Goal: Task Accomplishment & Management: Complete application form

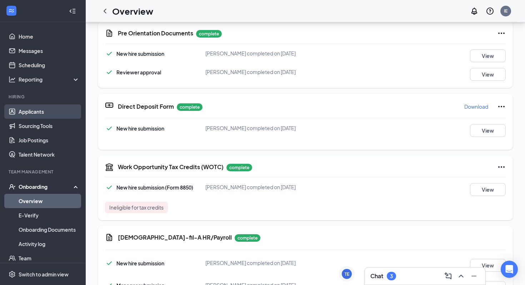
click at [44, 108] on link "Applicants" at bounding box center [49, 111] width 61 height 14
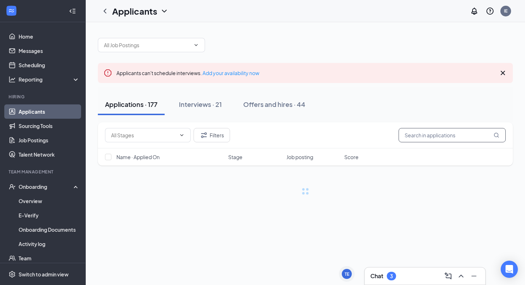
click at [422, 135] on input "text" at bounding box center [452, 135] width 107 height 14
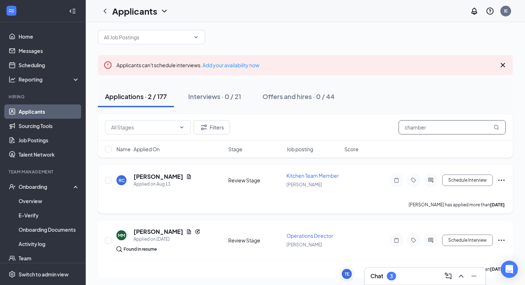
scroll to position [9, 0]
type input "chamber"
click at [153, 175] on h5 "[PERSON_NAME]" at bounding box center [159, 176] width 50 height 8
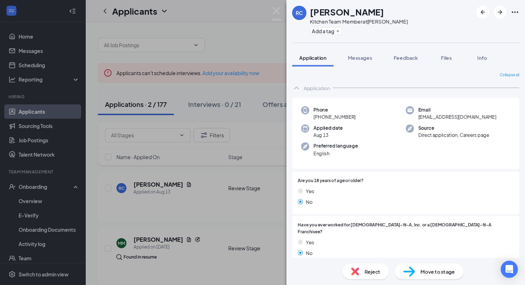
click at [257, 111] on div "[PERSON_NAME] Kitchen Team Member at [PERSON_NAME] Add a tag Application Messag…" at bounding box center [262, 142] width 525 height 285
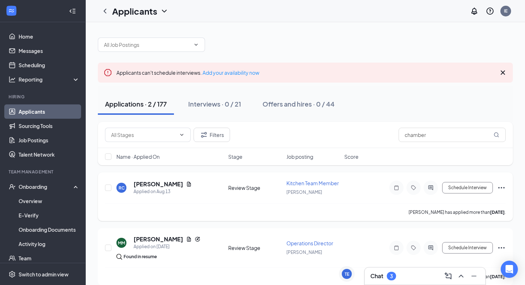
scroll to position [6, 0]
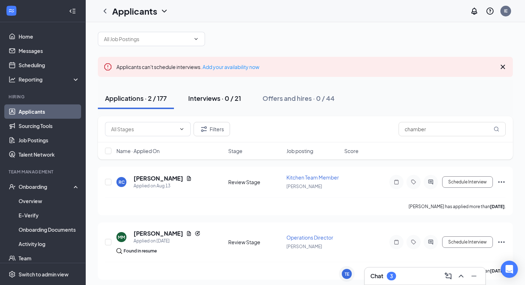
click at [234, 101] on div "Interviews · 0 / 21" at bounding box center [214, 98] width 53 height 9
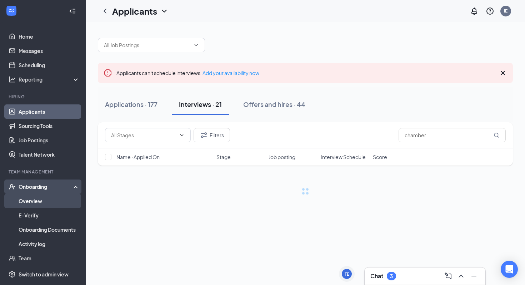
click at [40, 200] on link "Overview" at bounding box center [49, 201] width 61 height 14
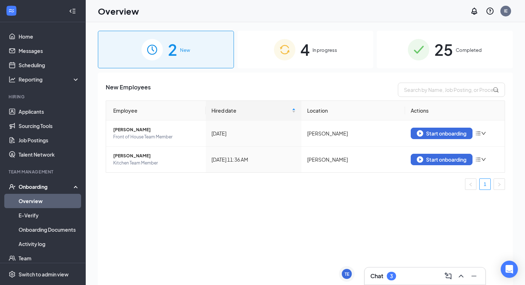
click at [314, 56] on div "4 In progress" at bounding box center [306, 50] width 136 height 38
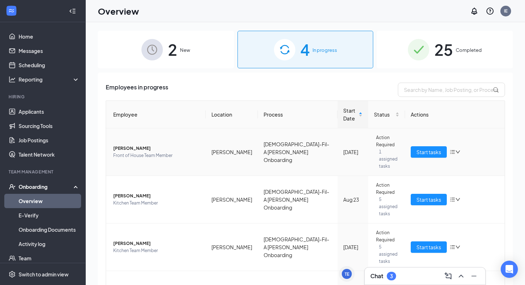
scroll to position [30, 0]
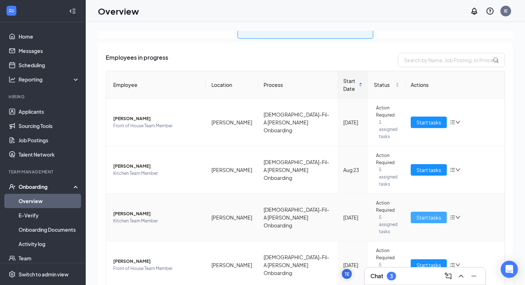
click at [425, 213] on span "Start tasks" at bounding box center [428, 217] width 25 height 8
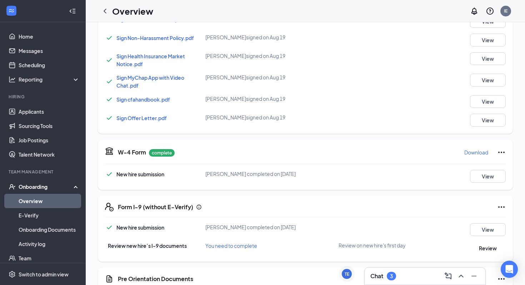
scroll to position [238, 0]
click at [147, 119] on span "Sign Offer Letter.pdf" at bounding box center [141, 118] width 50 height 6
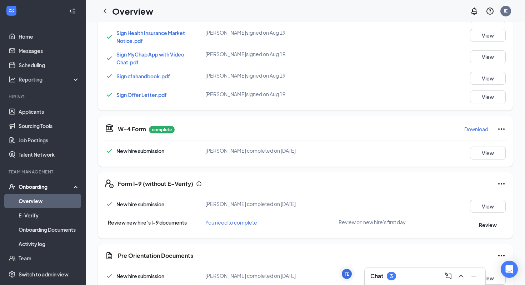
scroll to position [0, 0]
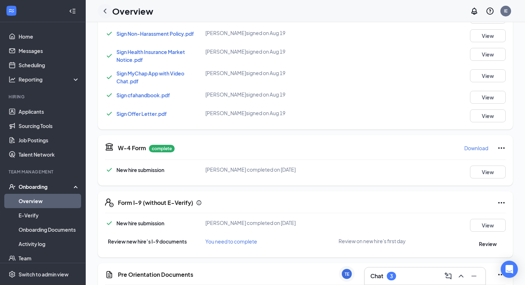
click at [104, 12] on icon "ChevronLeft" at bounding box center [105, 11] width 9 height 9
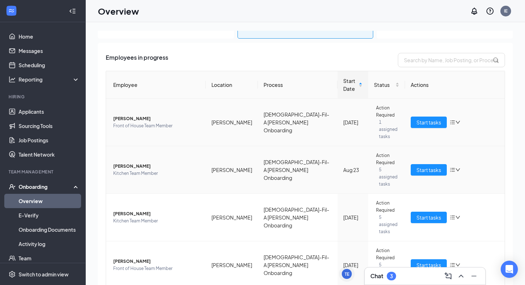
scroll to position [4, 0]
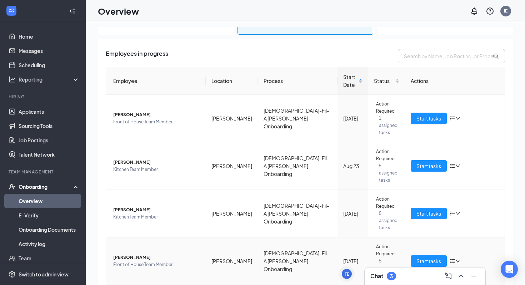
click at [135, 254] on span "[PERSON_NAME]" at bounding box center [156, 257] width 87 height 7
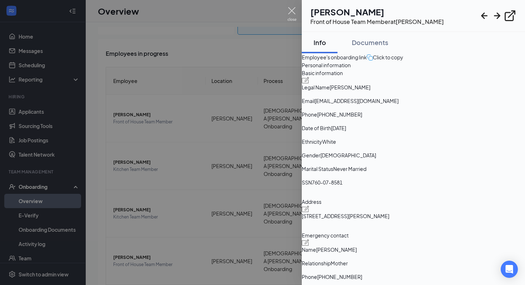
click at [295, 12] on img at bounding box center [292, 14] width 9 height 14
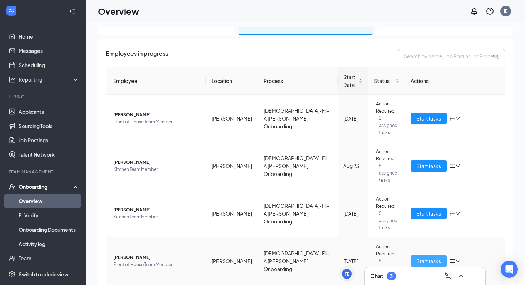
click at [434, 257] on span "Start tasks" at bounding box center [428, 261] width 25 height 8
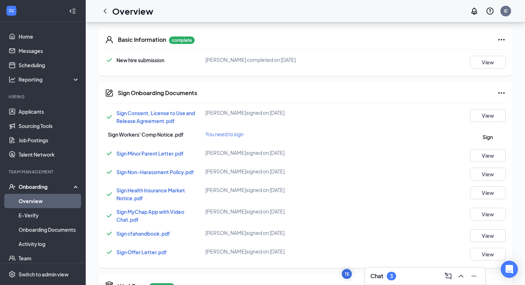
scroll to position [109, 0]
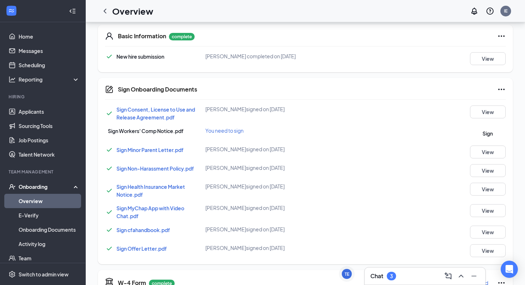
click at [150, 250] on span "Sign Offer Letter.pdf" at bounding box center [141, 248] width 50 height 6
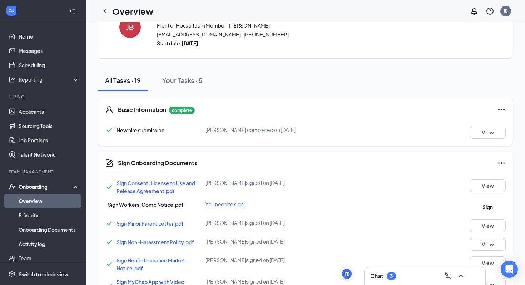
scroll to position [0, 0]
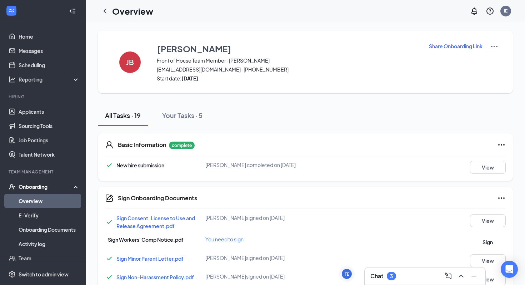
click at [486, 235] on div "Sign Consent, License to Use and Release Agreement.pdf [PERSON_NAME] signed on …" at bounding box center [305, 289] width 401 height 151
click at [486, 238] on button "Sign" at bounding box center [488, 241] width 36 height 13
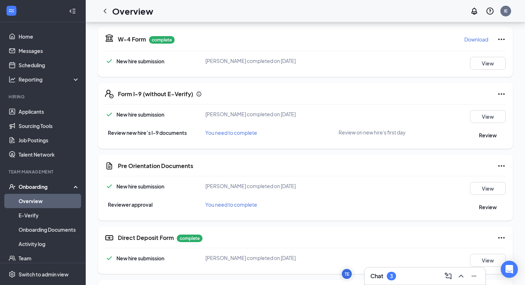
scroll to position [356, 0]
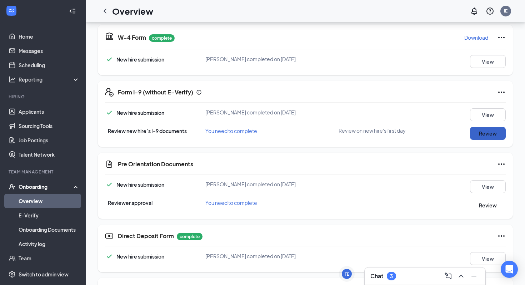
click at [483, 138] on button "Review" at bounding box center [488, 133] width 36 height 13
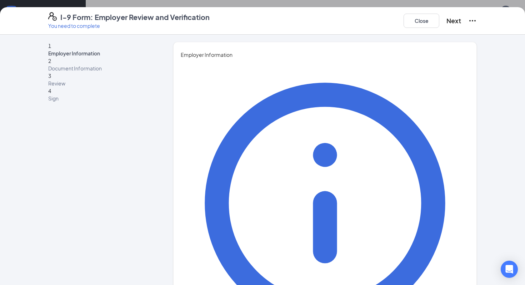
type input "Israel"
type input "[PERSON_NAME]"
type input "Executive Director"
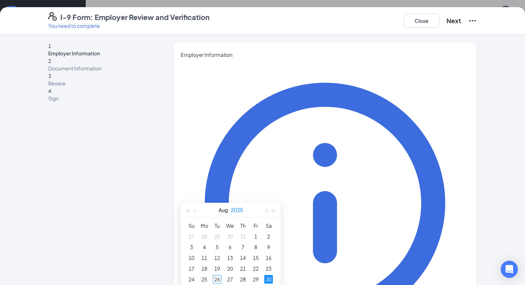
scroll to position [395, 0]
type input "[DATE]"
click at [218, 279] on div "26" at bounding box center [217, 277] width 9 height 9
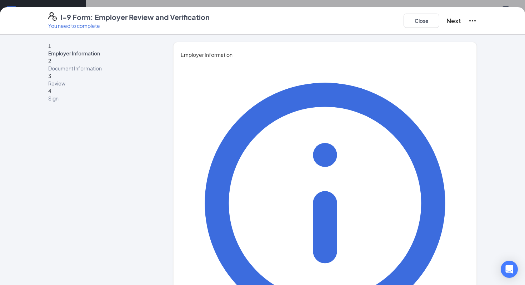
scroll to position [420, 0]
click at [446, 24] on button "Next" at bounding box center [453, 21] width 15 height 10
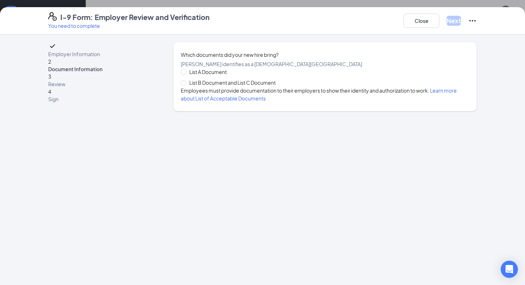
click at [200, 86] on span "List B Document and List C Document" at bounding box center [232, 83] width 92 height 8
click at [186, 85] on input "List B Document and List C Document" at bounding box center [183, 82] width 5 height 5
radio input "true"
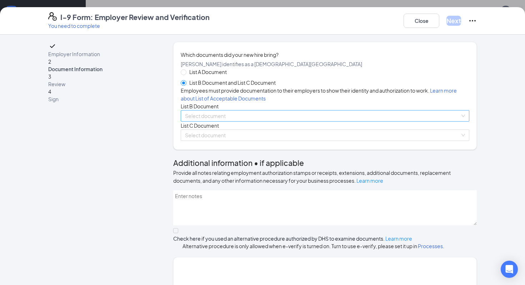
click at [224, 121] on div "Select document" at bounding box center [325, 115] width 289 height 11
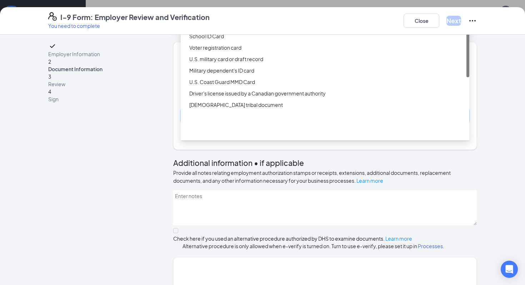
click at [237, 17] on div "Driver’s License issued by U.S State or outlying US possession" at bounding box center [327, 13] width 276 height 8
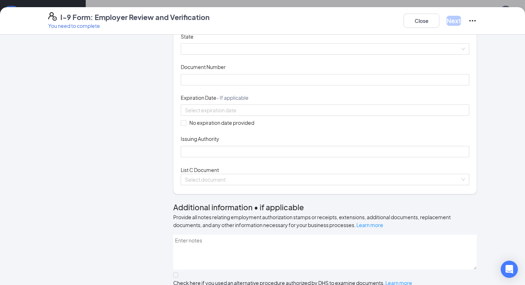
scroll to position [93, 0]
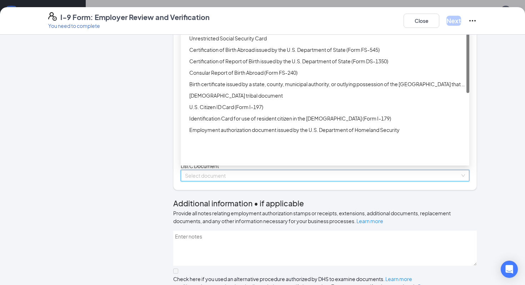
click at [225, 181] on input "search" at bounding box center [322, 175] width 275 height 11
click at [235, 42] on div "Unrestricted Social Security Card" at bounding box center [327, 38] width 276 height 8
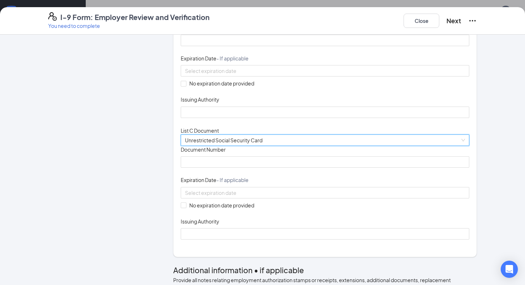
scroll to position [131, 0]
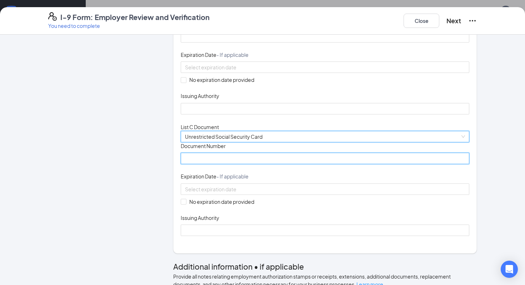
click at [233, 164] on input "Document Number" at bounding box center [325, 158] width 289 height 11
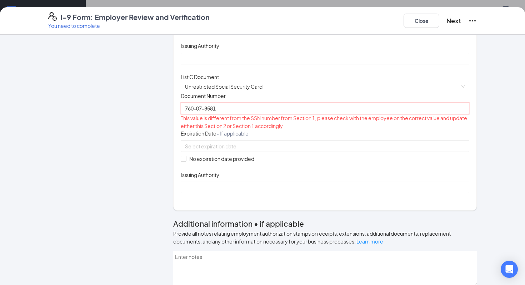
scroll to position [188, 0]
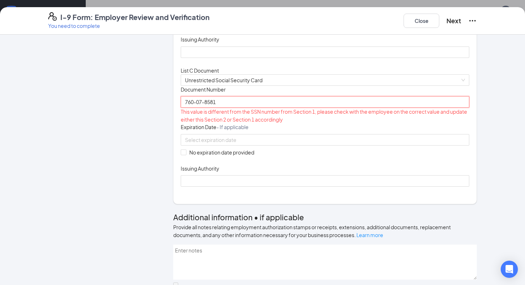
click at [204, 108] on input "760-07-8581" at bounding box center [325, 101] width 289 height 11
click at [196, 108] on input "760-078581" at bounding box center [325, 101] width 289 height 11
click at [197, 108] on input "760-078581" at bounding box center [325, 101] width 289 height 11
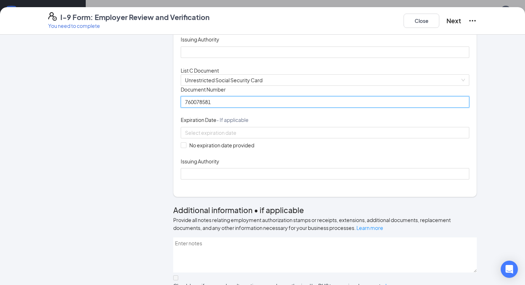
scroll to position [227, 0]
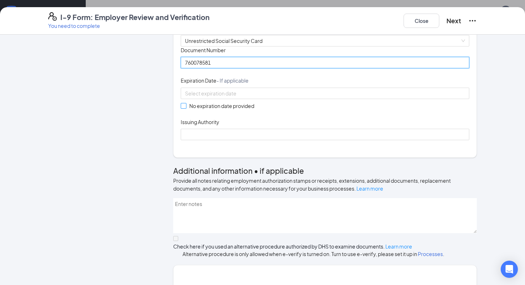
type input "760078581"
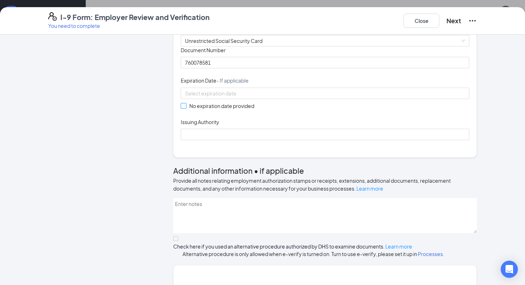
click at [185, 108] on input "No expiration date provided" at bounding box center [183, 105] width 5 height 5
checkbox input "true"
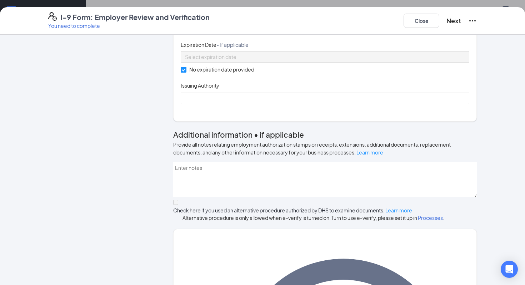
scroll to position [265, 0]
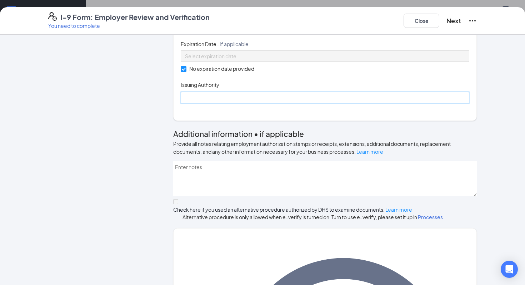
click at [224, 103] on input "Issuing Authority" at bounding box center [325, 97] width 289 height 11
type input "Social Security Administration"
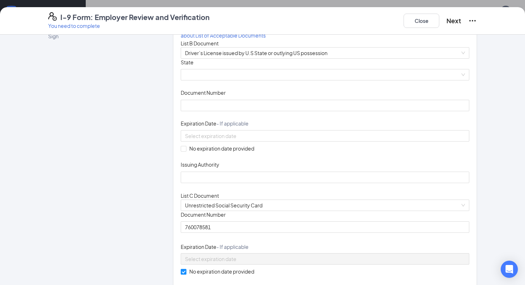
scroll to position [62, 0]
click at [249, 81] on span at bounding box center [325, 75] width 280 height 11
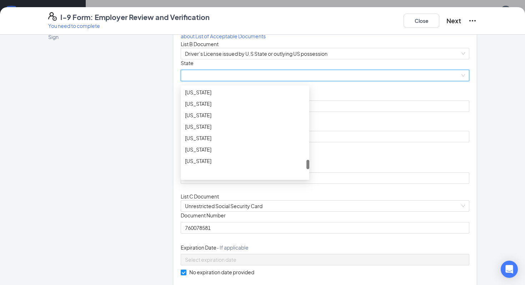
scroll to position [704, 0]
click at [192, 140] on div "[US_STATE]" at bounding box center [245, 136] width 120 height 8
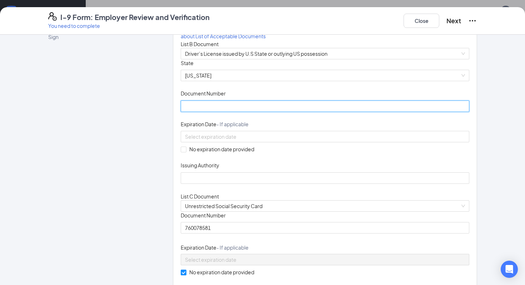
click at [218, 112] on input "Document Number" at bounding box center [325, 105] width 289 height 11
type input "50910209"
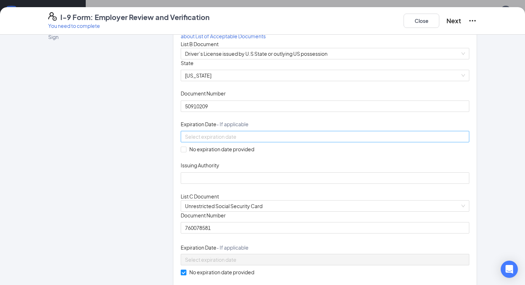
click at [272, 140] on input at bounding box center [324, 137] width 279 height 8
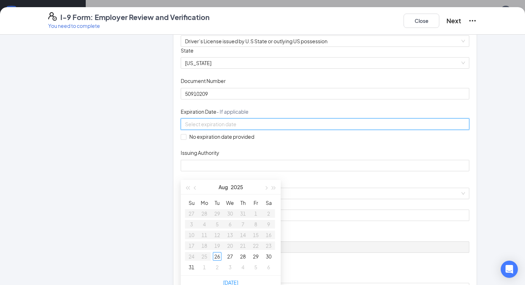
scroll to position [444, 0]
click at [273, 187] on span "button" at bounding box center [274, 187] width 4 height 4
click at [196, 188] on button "button" at bounding box center [195, 186] width 8 height 14
type input "[DATE]"
click at [228, 213] on div "1" at bounding box center [230, 212] width 9 height 9
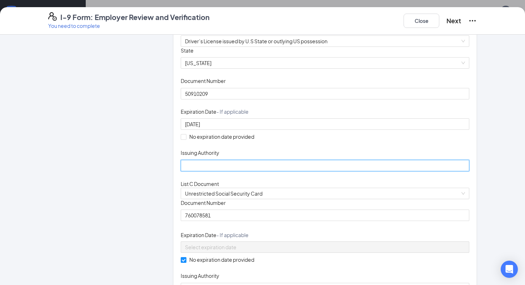
click at [202, 171] on input "Issuing Authority" at bounding box center [325, 165] width 289 height 11
type input "t"
type input "The State of [US_STATE]"
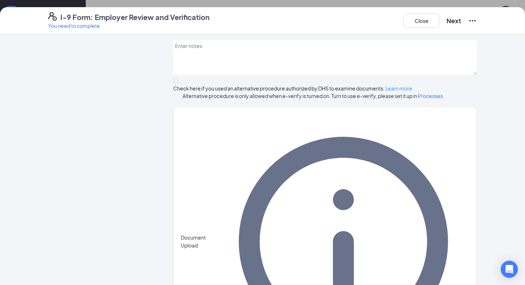
scroll to position [0, 0]
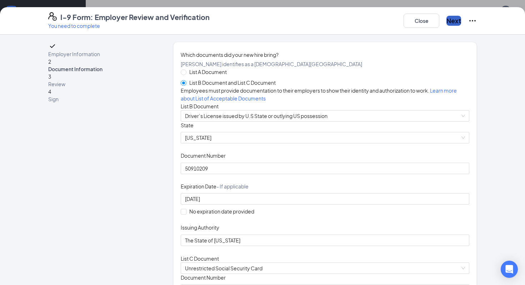
click at [446, 18] on button "Next" at bounding box center [453, 21] width 15 height 10
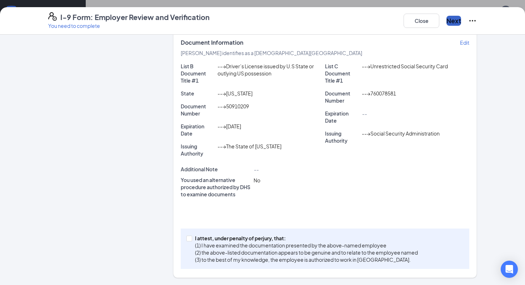
scroll to position [531, 0]
click at [192, 239] on span at bounding box center [189, 238] width 6 height 6
click at [191, 239] on input "I attest, under penalty of [PERSON_NAME], that: (1) I have examined the documen…" at bounding box center [188, 237] width 5 height 5
checkbox input "true"
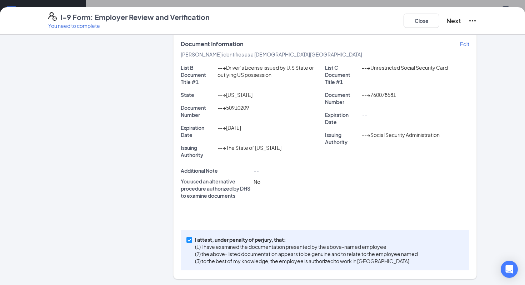
scroll to position [108, 0]
click at [446, 21] on button "Next" at bounding box center [453, 21] width 15 height 10
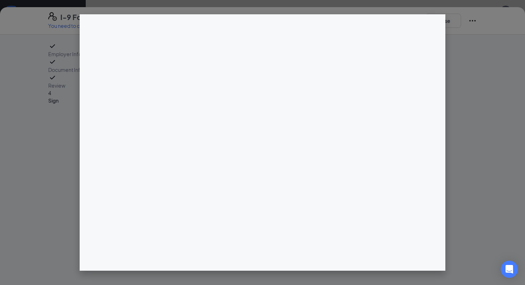
scroll to position [505, 0]
click at [525, 143] on div at bounding box center [262, 142] width 525 height 285
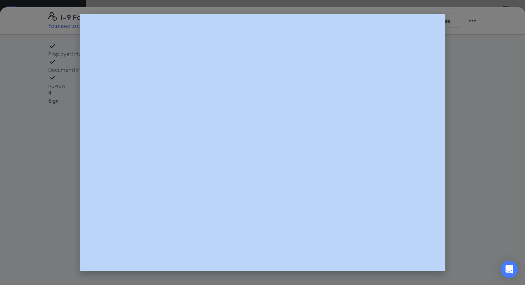
click at [525, 143] on div at bounding box center [262, 142] width 525 height 285
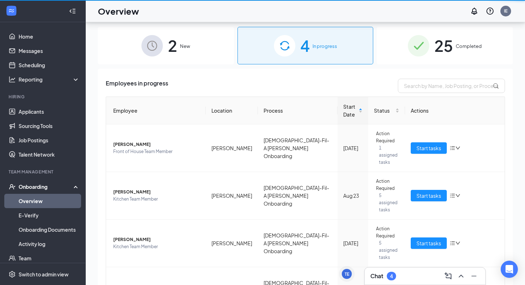
scroll to position [32, 0]
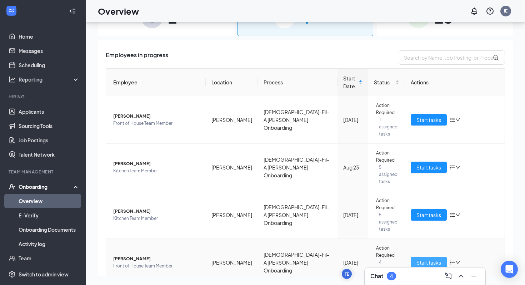
click at [433, 258] on span "Start tasks" at bounding box center [428, 262] width 25 height 8
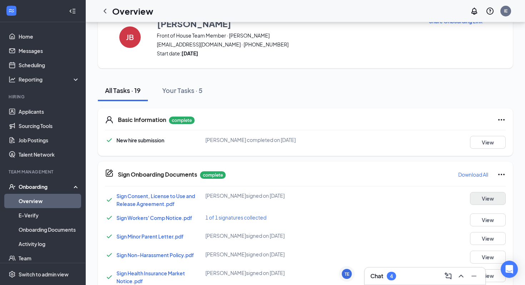
scroll to position [34, 0]
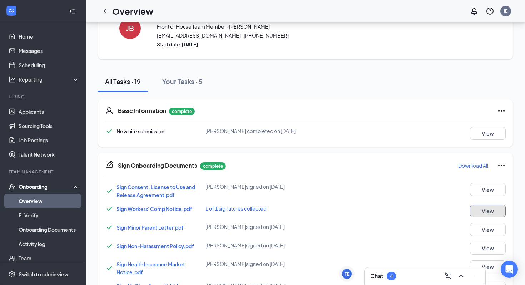
click at [499, 211] on button "View" at bounding box center [488, 210] width 36 height 13
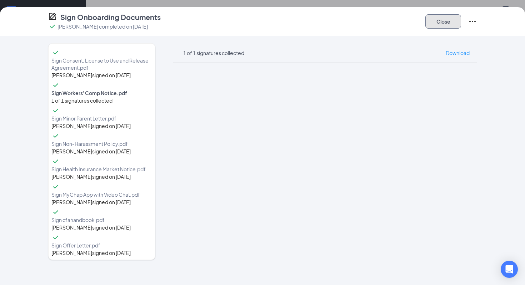
click at [443, 26] on button "Close" at bounding box center [443, 21] width 36 height 14
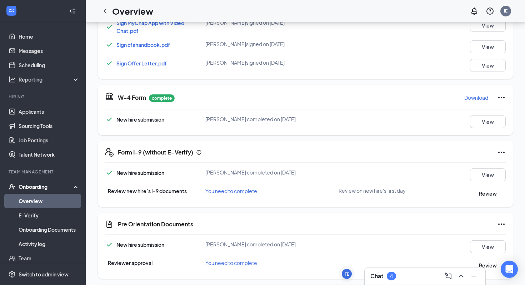
scroll to position [301, 0]
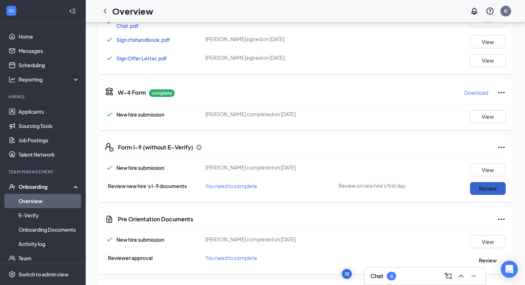
click at [492, 190] on button "Review" at bounding box center [488, 188] width 36 height 13
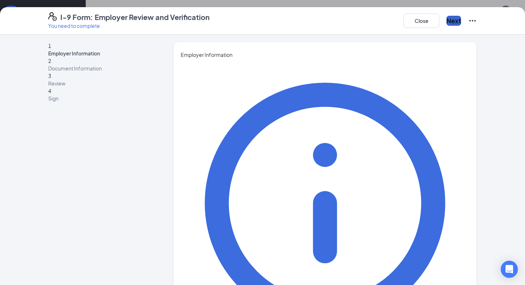
click at [446, 23] on button "Next" at bounding box center [453, 21] width 15 height 10
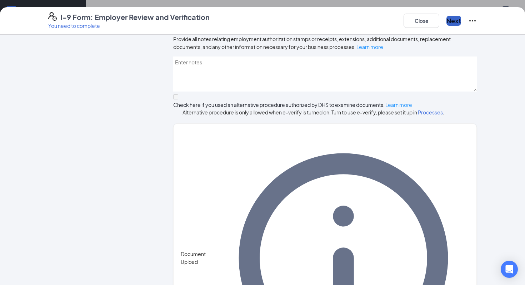
scroll to position [391, 0]
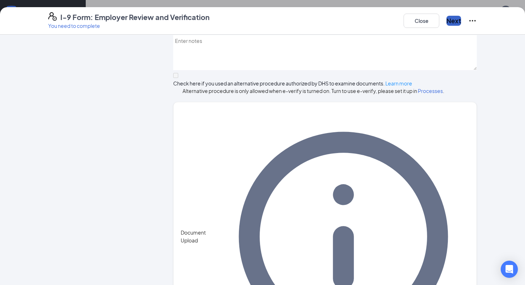
click at [446, 20] on button "Next" at bounding box center [453, 21] width 15 height 10
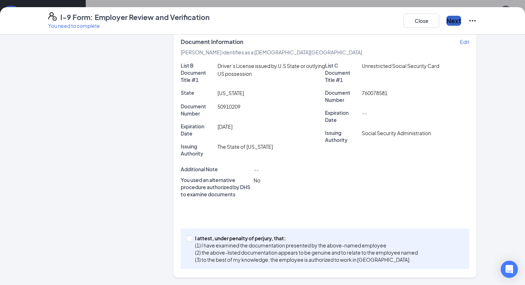
scroll to position [133, 0]
click at [446, 20] on button "Next" at bounding box center [453, 21] width 15 height 10
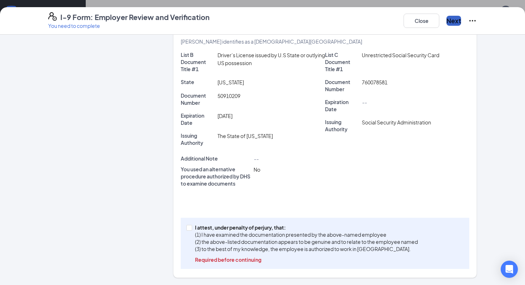
scroll to position [144, 0]
click at [195, 229] on span "I attest, under penalty of [PERSON_NAME], that: (1) I have examined the documen…" at bounding box center [306, 243] width 229 height 39
click at [191, 229] on input "I attest, under penalty of [PERSON_NAME], that: (1) I have examined the documen…" at bounding box center [188, 227] width 5 height 5
checkbox input "true"
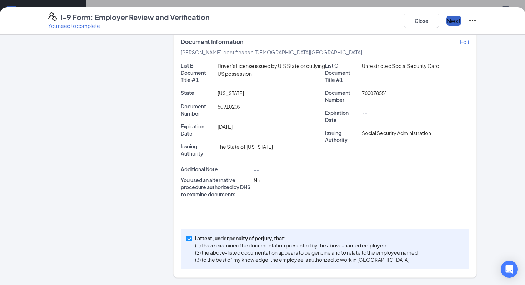
click at [446, 22] on button "Next" at bounding box center [453, 21] width 15 height 10
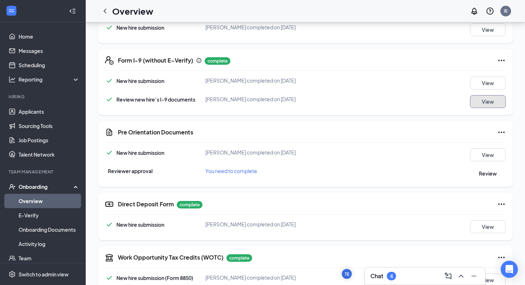
scroll to position [394, 0]
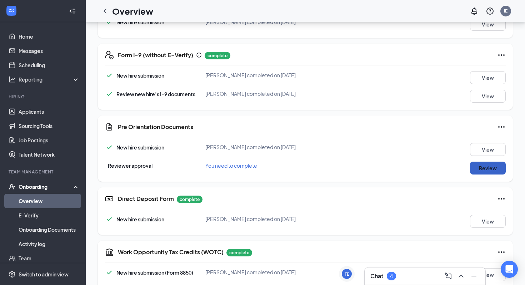
click at [494, 168] on button "Review" at bounding box center [488, 167] width 36 height 13
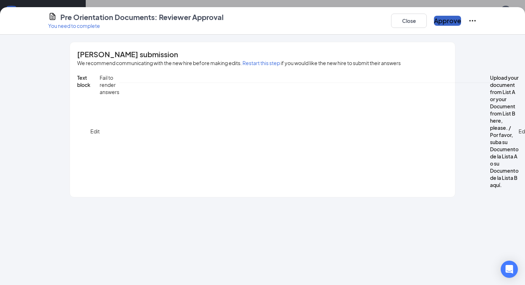
click at [435, 26] on button "Approve" at bounding box center [447, 21] width 27 height 10
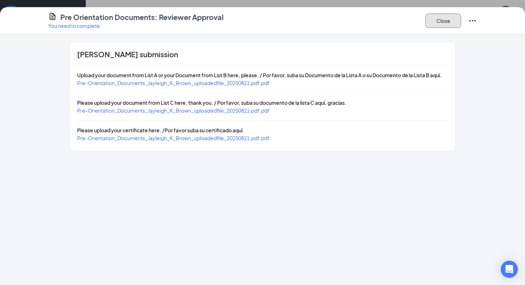
click at [443, 19] on button "Close" at bounding box center [443, 21] width 36 height 14
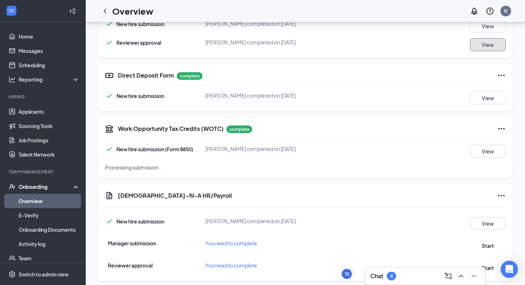
scroll to position [531, 0]
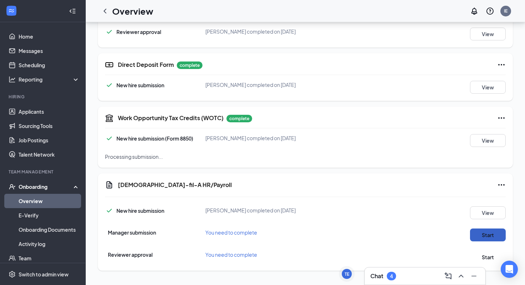
click at [490, 235] on button "Start" at bounding box center [488, 234] width 36 height 13
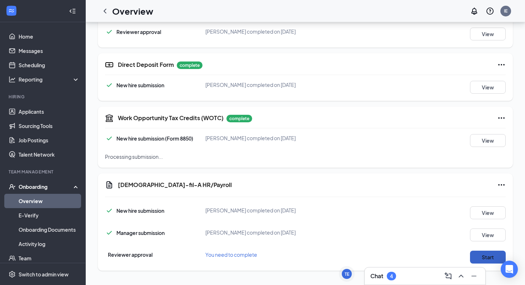
click at [488, 258] on button "Start" at bounding box center [488, 256] width 36 height 13
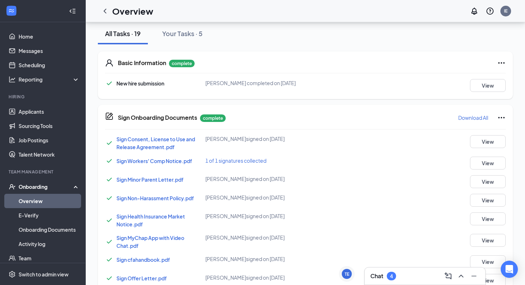
scroll to position [0, 0]
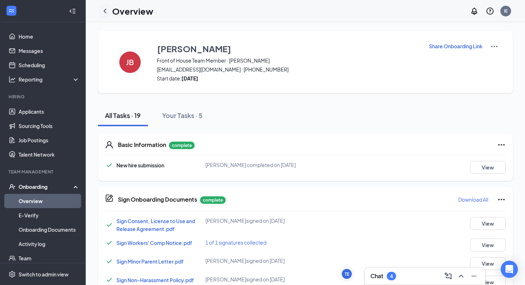
click at [110, 9] on div at bounding box center [105, 11] width 14 height 14
click at [103, 13] on icon "ChevronLeft" at bounding box center [105, 11] width 9 height 9
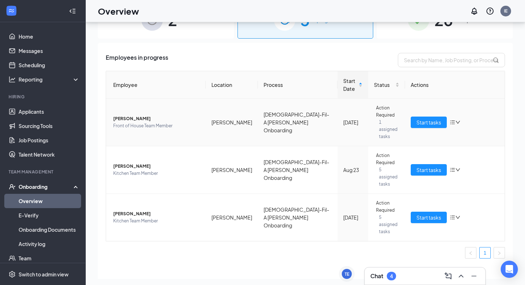
scroll to position [28, 0]
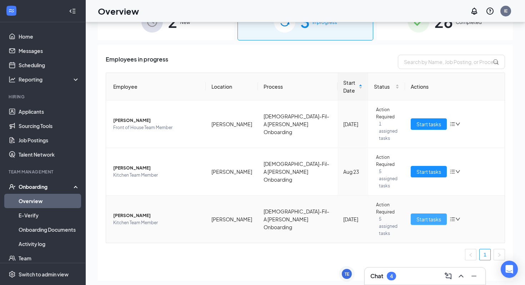
click at [431, 215] on span "Start tasks" at bounding box center [428, 219] width 25 height 8
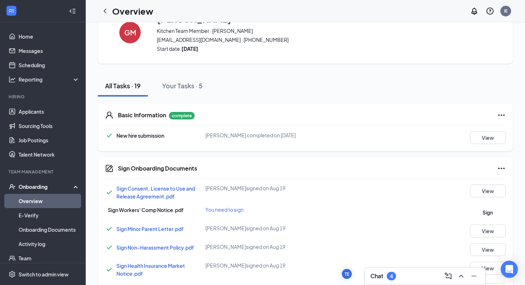
scroll to position [45, 0]
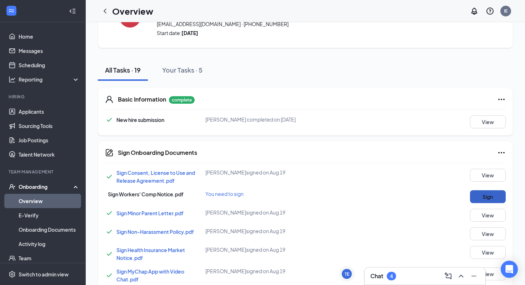
click at [489, 196] on button "Sign" at bounding box center [488, 196] width 36 height 13
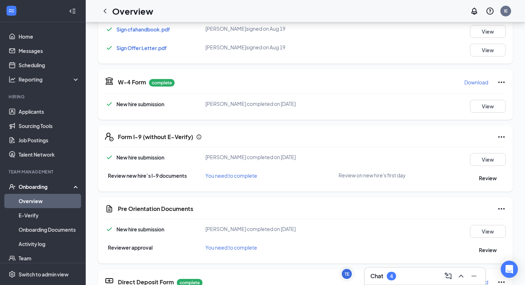
scroll to position [70, 0]
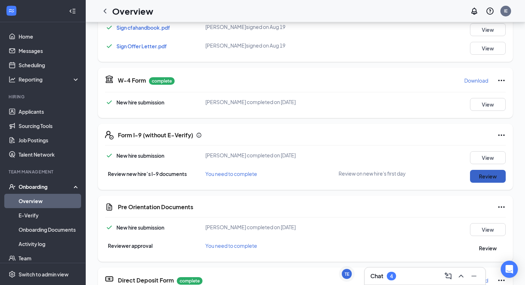
click at [498, 176] on button "Review" at bounding box center [488, 176] width 36 height 13
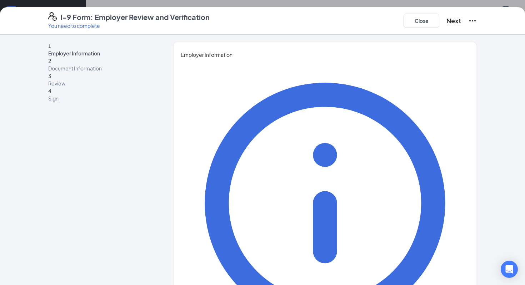
type input "Israel"
type input "[PERSON_NAME]"
type input "Executive Director"
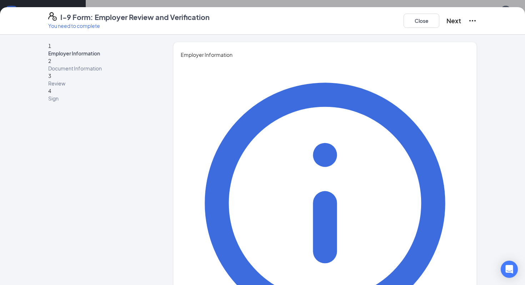
scroll to position [93, 0]
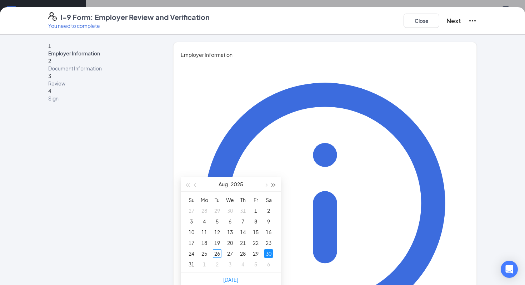
scroll to position [155, 0]
type input "[DATE]"
click at [219, 254] on div "26" at bounding box center [217, 253] width 9 height 9
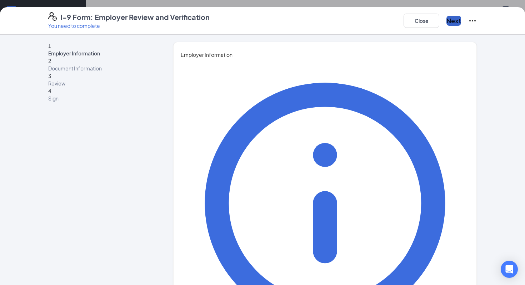
click at [449, 26] on button "Next" at bounding box center [453, 21] width 15 height 10
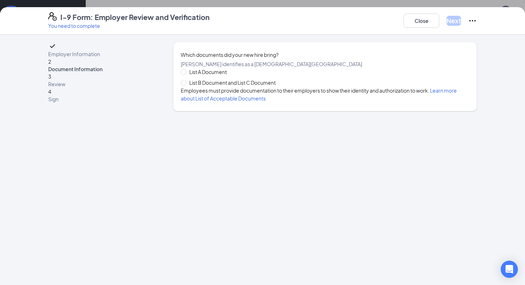
click at [205, 76] on span "List A Document" at bounding box center [207, 72] width 43 height 8
click at [186, 74] on input "List A Document" at bounding box center [183, 71] width 5 height 5
radio input "true"
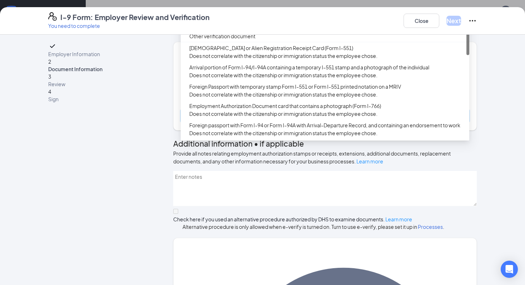
click at [235, 121] on input "search" at bounding box center [322, 115] width 275 height 11
click at [232, 17] on div "U.S. Passport or Passport Card" at bounding box center [327, 13] width 276 height 8
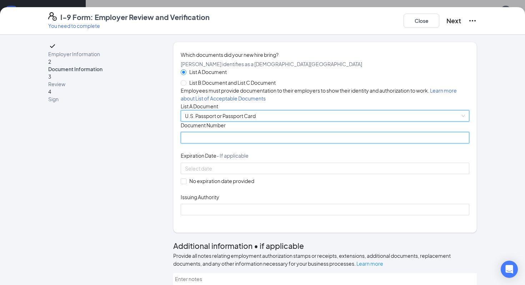
click at [226, 143] on input "Document Number" at bounding box center [325, 137] width 289 height 11
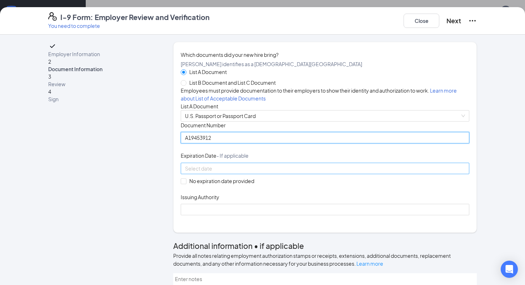
type input "A19453912"
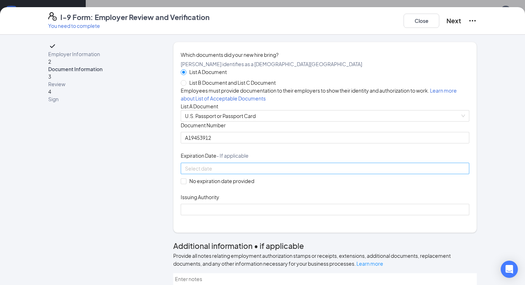
click at [300, 172] on div at bounding box center [325, 168] width 280 height 8
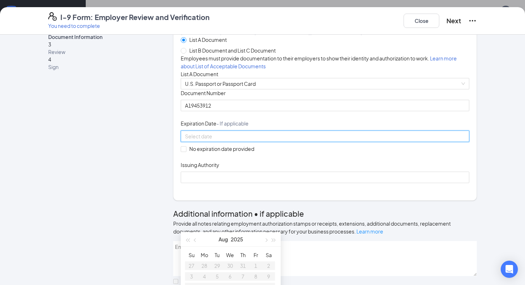
scroll to position [35, 0]
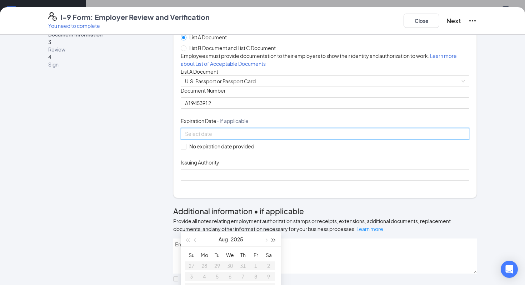
click at [274, 240] on span "button" at bounding box center [274, 240] width 4 height 4
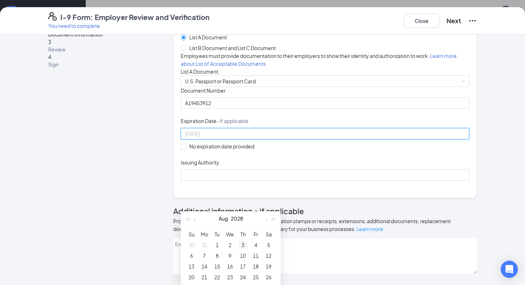
scroll to position [179, 0]
type input "[DATE]"
click at [192, 261] on div "13" at bounding box center [191, 263] width 9 height 9
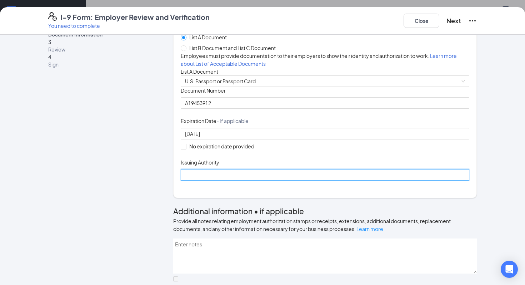
click at [220, 180] on input "Issuing Authority" at bounding box center [325, 174] width 289 height 11
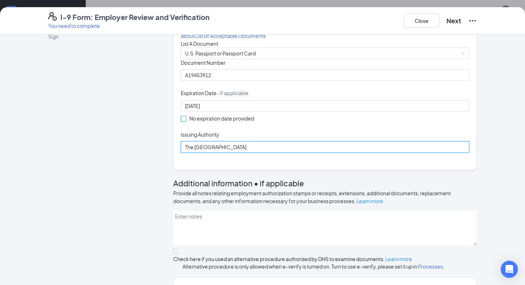
scroll to position [32, 0]
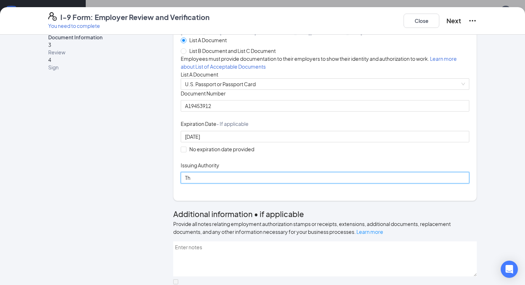
type input "T"
type input "United States Department of State"
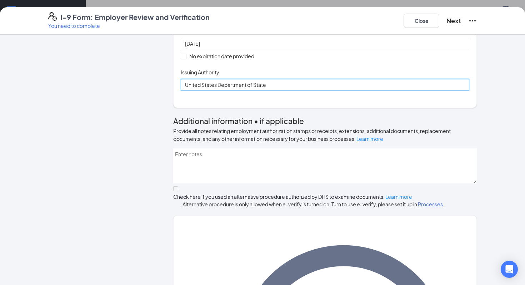
scroll to position [0, 0]
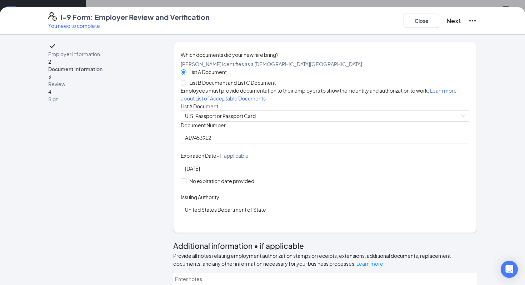
click at [405, 182] on div "Document Title U.S. Passport or Passport Card Document Number [PASSPORT] Expira…" at bounding box center [325, 168] width 289 height 94
click at [446, 21] on button "Next" at bounding box center [453, 21] width 15 height 10
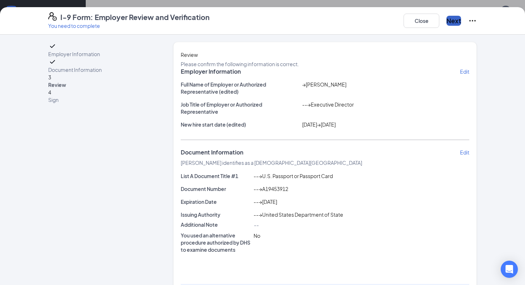
click at [446, 21] on button "Next" at bounding box center [453, 21] width 15 height 10
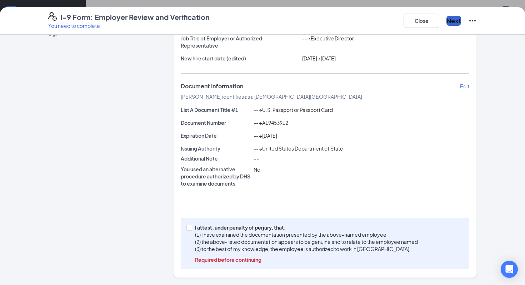
scroll to position [377, 0]
click at [191, 229] on input "I attest, under penalty of [PERSON_NAME], that: (1) I have examined the documen…" at bounding box center [188, 227] width 5 height 5
checkbox input "true"
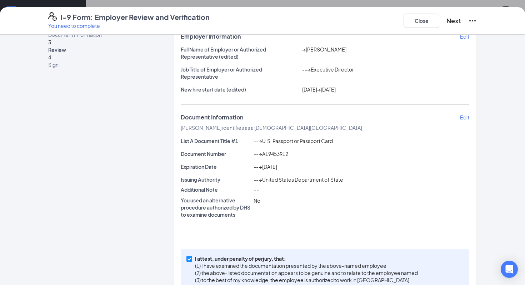
scroll to position [0, 0]
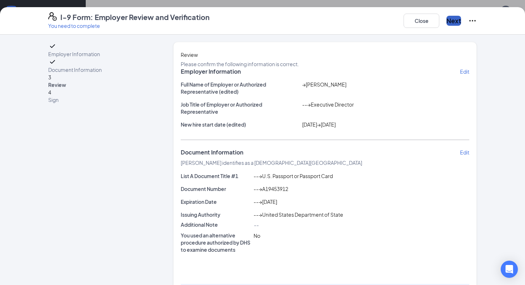
click at [446, 22] on button "Next" at bounding box center [453, 21] width 15 height 10
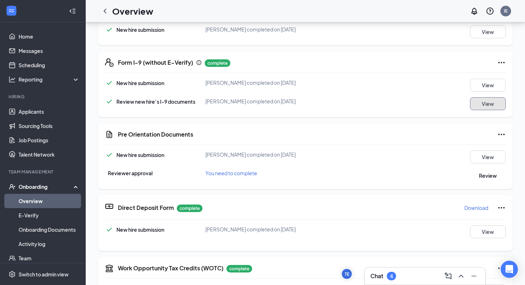
scroll to position [149, 0]
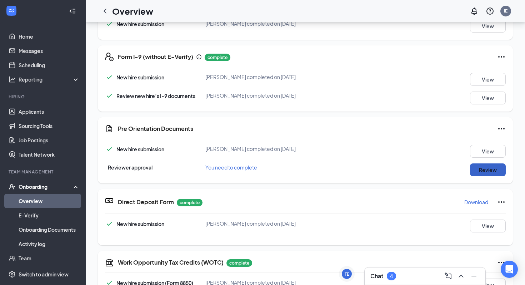
click at [483, 171] on button "Review" at bounding box center [488, 169] width 36 height 13
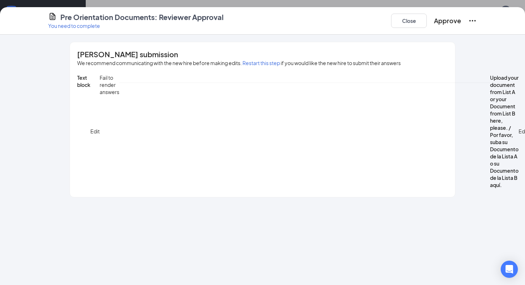
scroll to position [186, 0]
click at [443, 23] on button "Approve" at bounding box center [447, 21] width 27 height 10
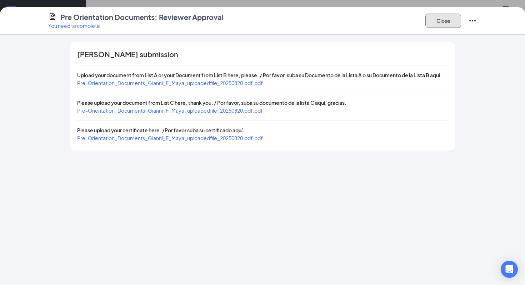
click at [441, 15] on button "Close" at bounding box center [443, 21] width 36 height 14
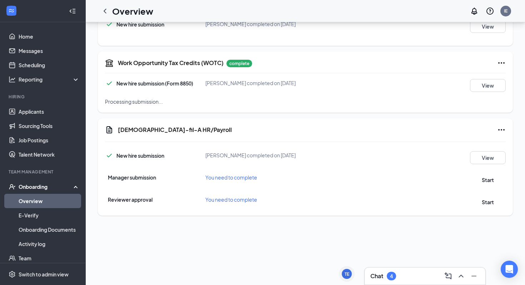
scroll to position [350, 0]
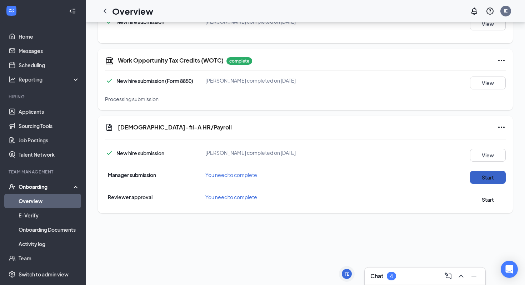
click at [488, 184] on button "Start" at bounding box center [488, 177] width 36 height 13
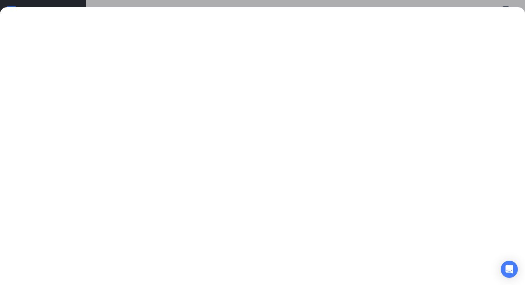
scroll to position [293, 0]
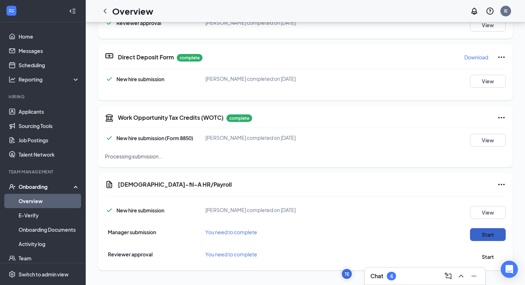
click at [485, 240] on button "Start" at bounding box center [488, 234] width 36 height 13
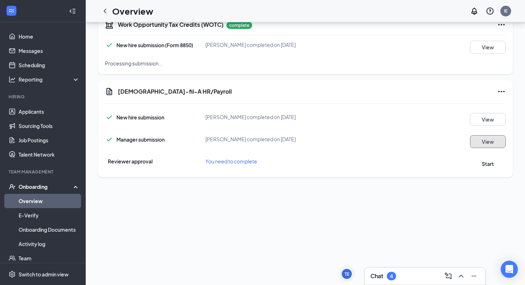
scroll to position [392, 0]
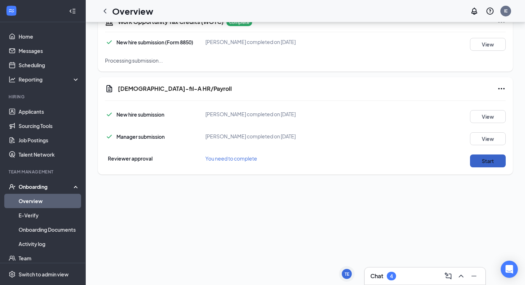
click at [487, 164] on button "Start" at bounding box center [488, 160] width 36 height 13
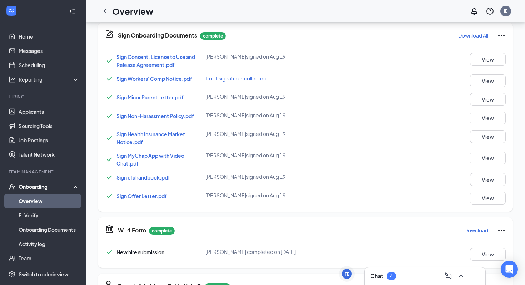
scroll to position [0, 0]
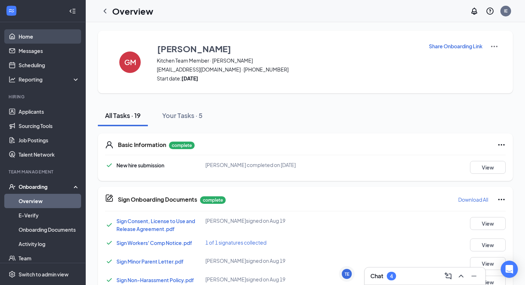
click at [31, 39] on link "Home" at bounding box center [49, 36] width 61 height 14
